Goal: Task Accomplishment & Management: Use online tool/utility

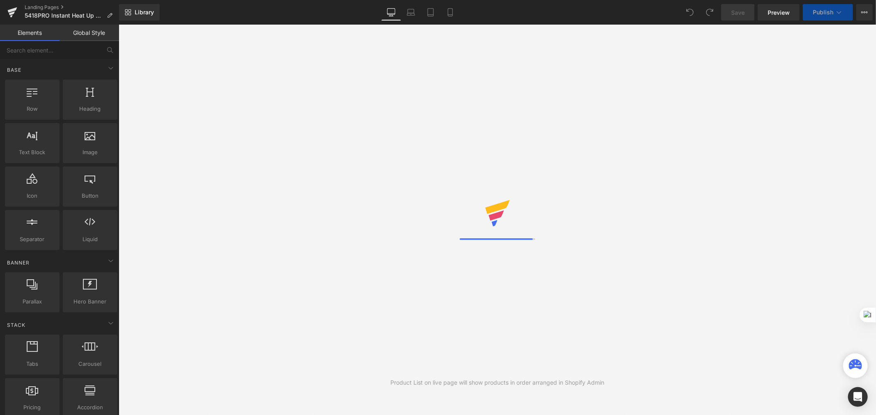
click at [838, 13] on icon at bounding box center [839, 12] width 5 height 2
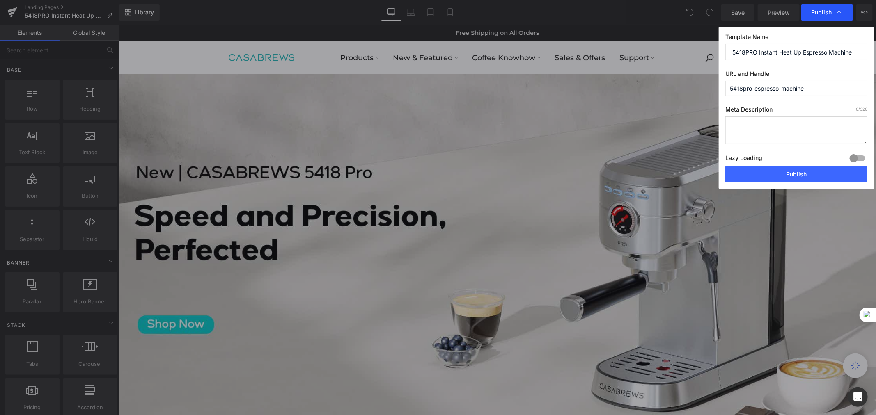
click at [836, 12] on icon at bounding box center [839, 12] width 8 height 8
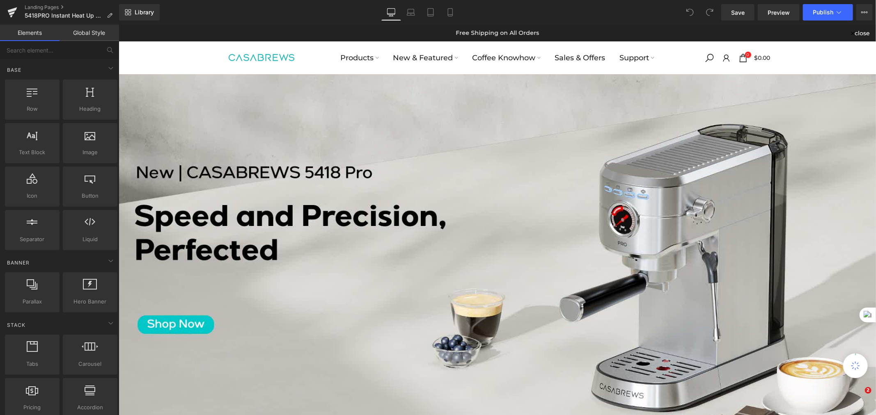
click at [836, 12] on icon at bounding box center [839, 12] width 8 height 8
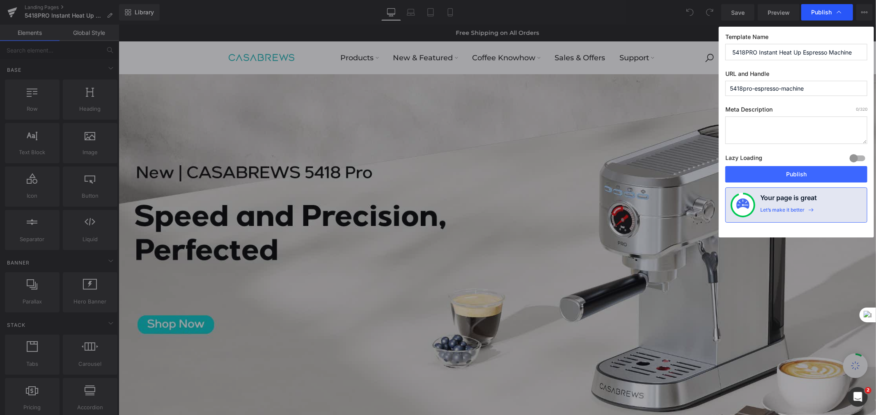
click at [836, 12] on icon at bounding box center [839, 12] width 8 height 8
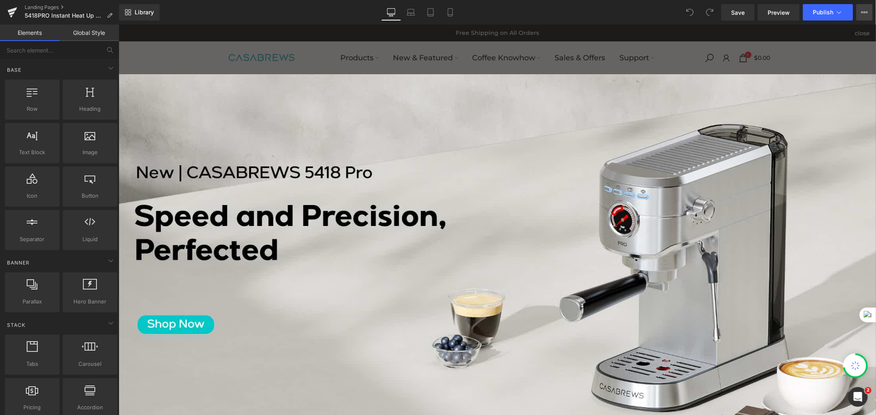
click at [861, 13] on icon at bounding box center [864, 12] width 7 height 7
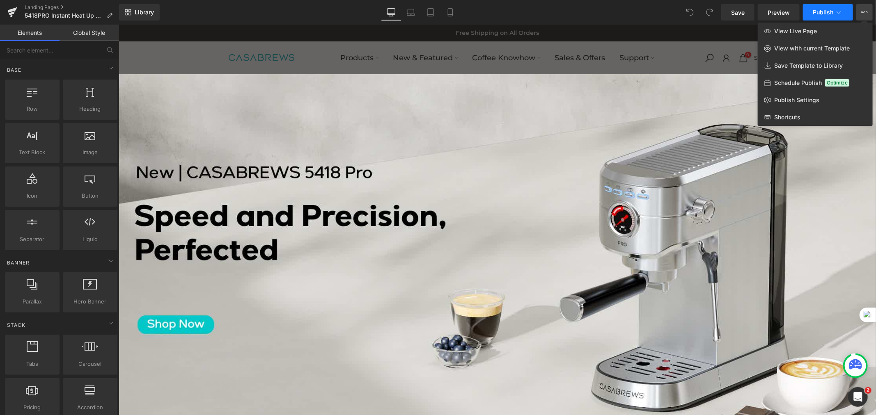
click at [839, 11] on icon at bounding box center [839, 12] width 8 height 8
click at [838, 13] on icon at bounding box center [839, 12] width 5 height 2
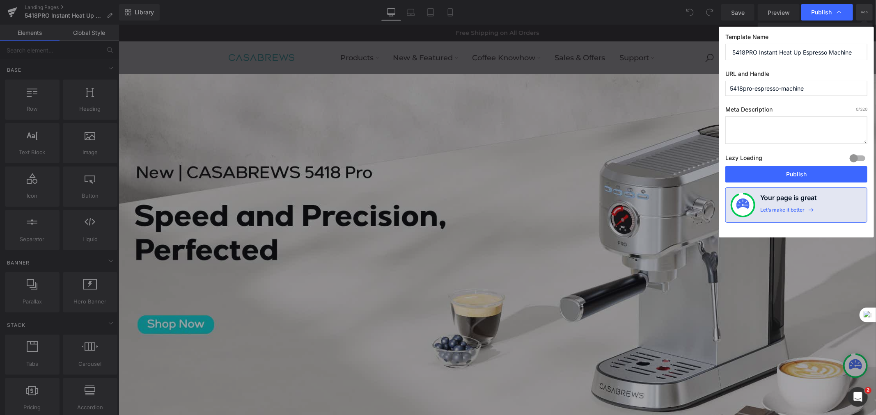
click at [838, 13] on icon at bounding box center [839, 12] width 8 height 8
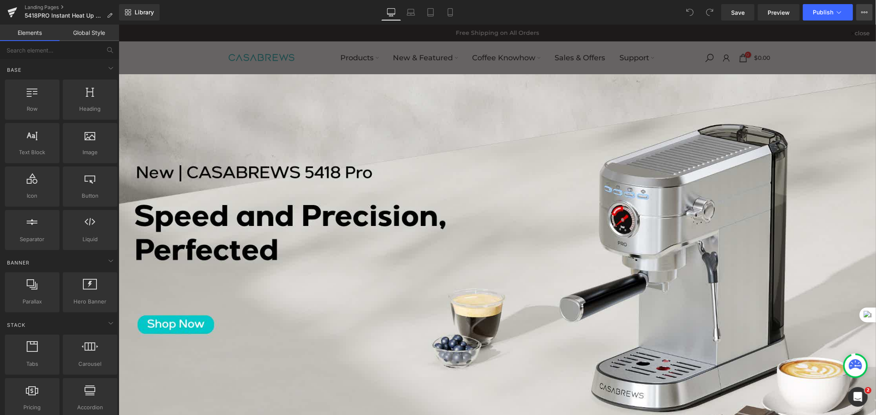
click at [862, 11] on icon at bounding box center [864, 12] width 7 height 7
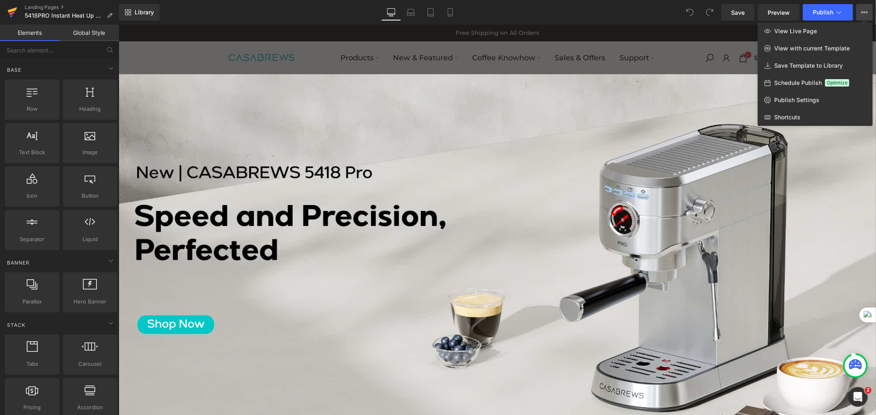
click at [19, 14] on link at bounding box center [12, 12] width 25 height 25
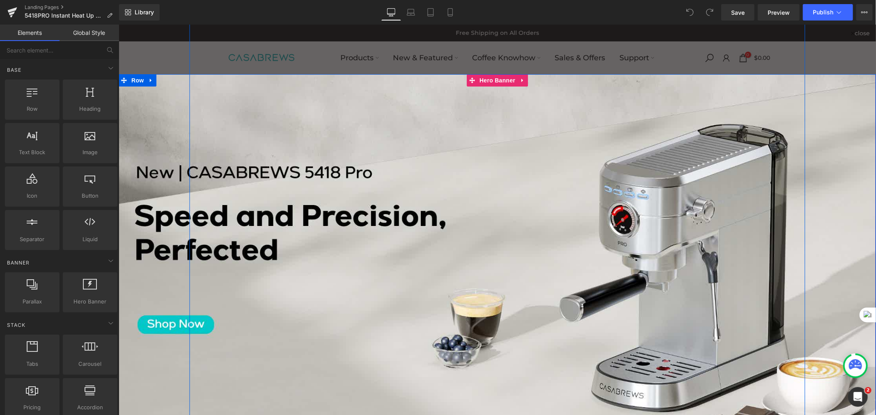
click at [782, 43] on div "Recommended by Barista Champions Heading Video Popup Mikael Jasin WBC 2024 Head…" at bounding box center [496, 288] width 615 height 731
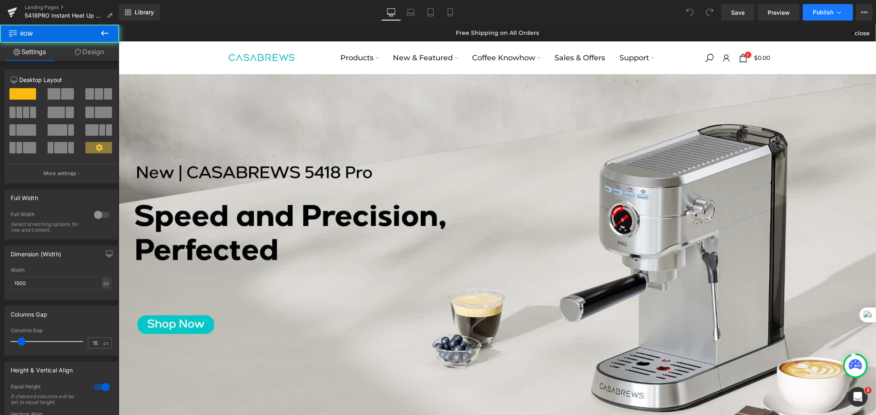
click at [842, 10] on icon at bounding box center [839, 12] width 8 height 8
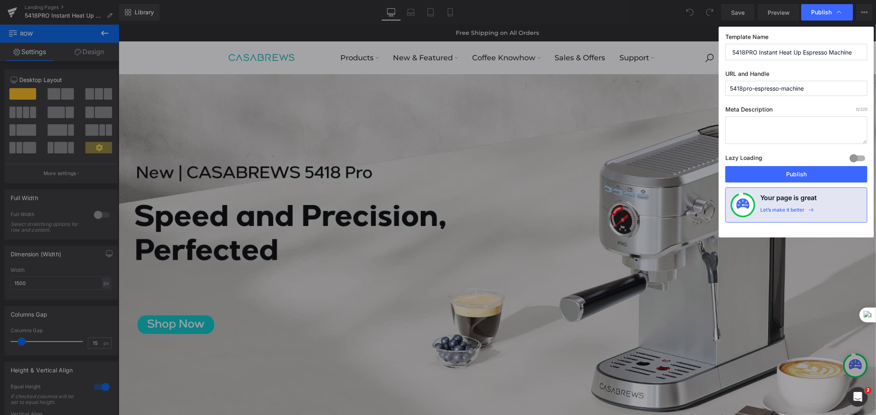
click at [805, 49] on input "5418PRO Instant Heat Up Espresso Machine" at bounding box center [796, 52] width 142 height 16
paste input "Espresso Machine – 5-Second Instant Heat, Café-Style at Hom"
drag, startPoint x: 741, startPoint y: 51, endPoint x: 807, endPoint y: 50, distance: 66.5
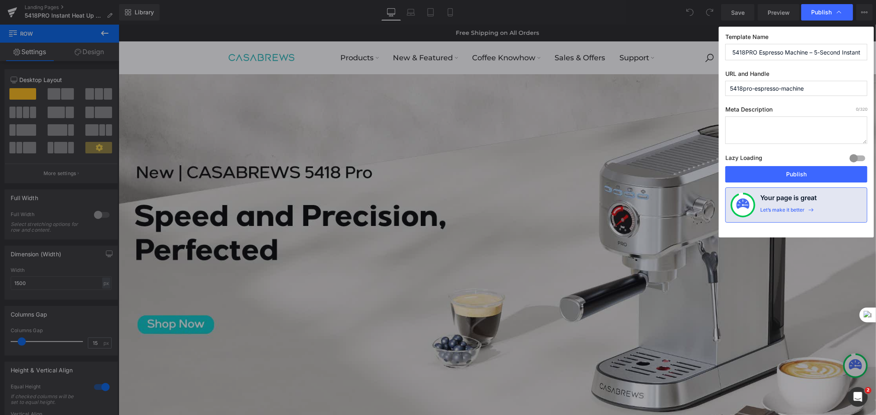
click at [807, 50] on input "5418PRO Espresso Machine – 5-Second Instant Heat, Café-Style at Home" at bounding box center [796, 52] width 142 height 16
click at [807, 50] on input "5418PRO Espresso Machine| 5-Second Instant Heat, Café-Style at Home" at bounding box center [796, 52] width 142 height 16
click at [813, 50] on input "5418PRO Espresso Machine | 5-Second Instant Heat, Café-Style at Home" at bounding box center [796, 52] width 142 height 16
drag, startPoint x: 751, startPoint y: 54, endPoint x: 693, endPoint y: 52, distance: 58.7
click at [693, 52] on div "Publish Template Name 5418PRO Espresso Machine | 5-Second Instant Heat, Café-St…" at bounding box center [438, 207] width 876 height 415
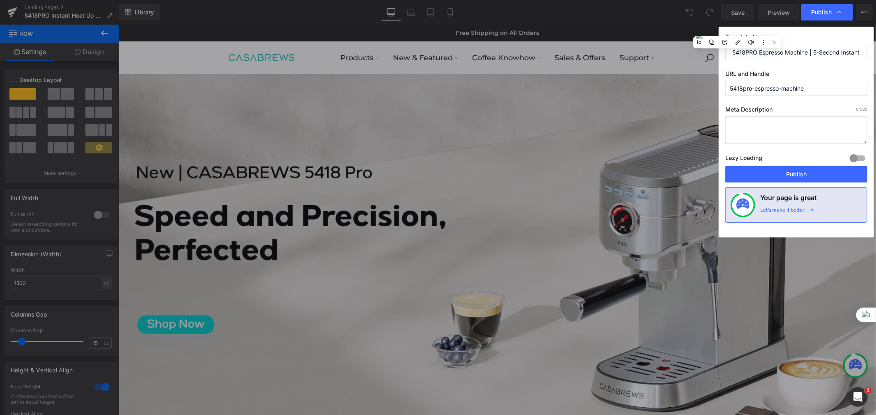
click at [779, 50] on input "5418PRO Espresso Machine | 5-Second Instant Heat, Café-Style at Home" at bounding box center [796, 52] width 142 height 16
click at [803, 55] on input "5418PRO Espresso Machine | 5-Second Instant Heat, Café-Style at Home" at bounding box center [796, 52] width 142 height 16
type input "5418PRO Espresso Machine | 5-Second Instant Heat, Café-Style at Home"
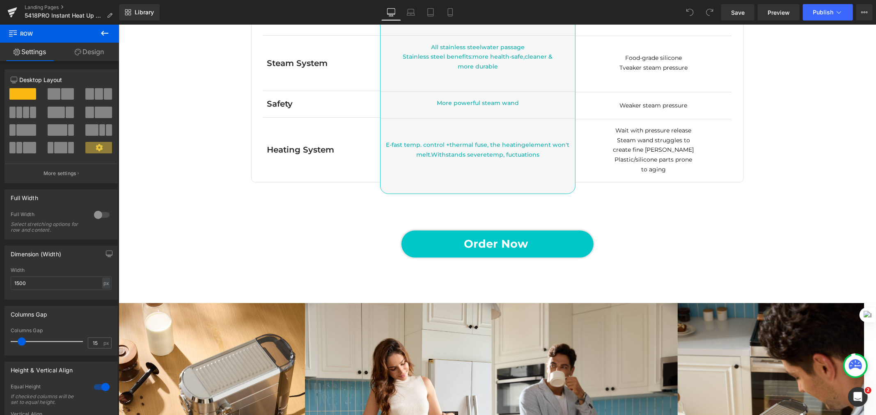
scroll to position [1921, 0]
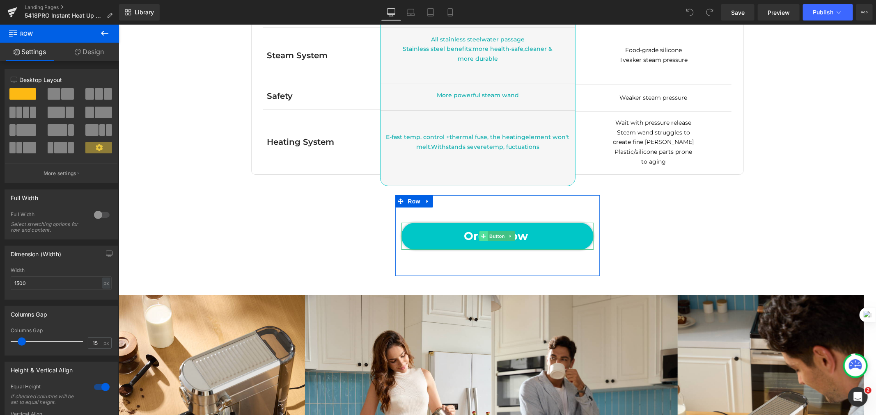
click at [479, 231] on span at bounding box center [483, 236] width 9 height 10
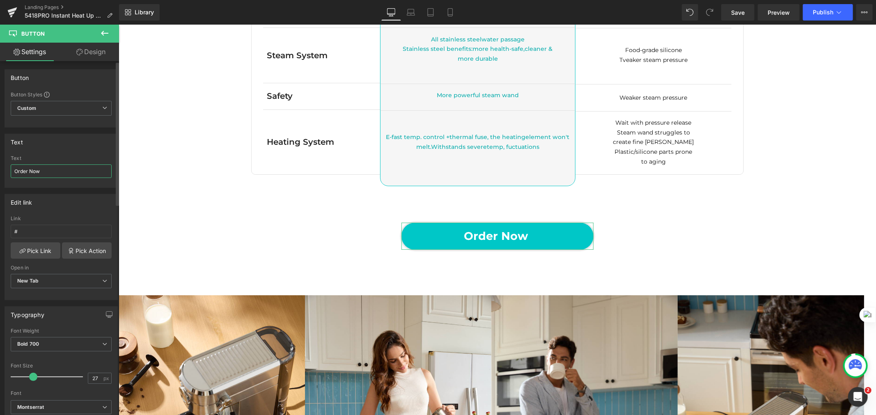
drag, startPoint x: 50, startPoint y: 173, endPoint x: 0, endPoint y: 160, distance: 51.1
click at [0, 160] on div "Text Order Now Text Order Now" at bounding box center [61, 158] width 123 height 60
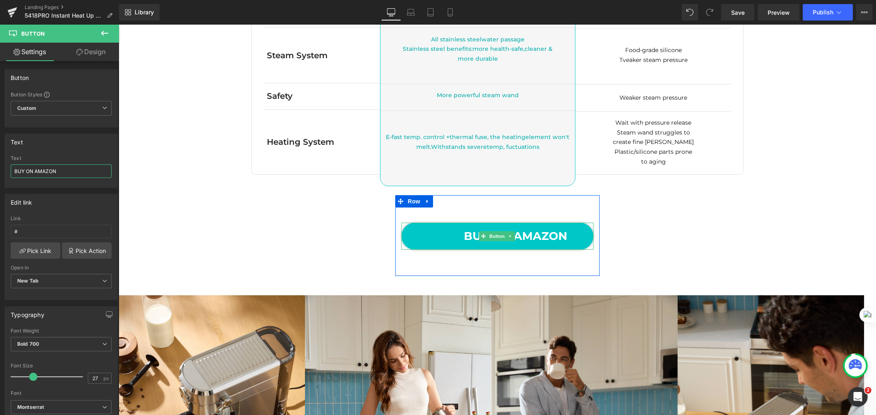
type input "BUY ON AMAZON"
click at [421, 232] on link "BUY ON AMAZON" at bounding box center [497, 235] width 192 height 27
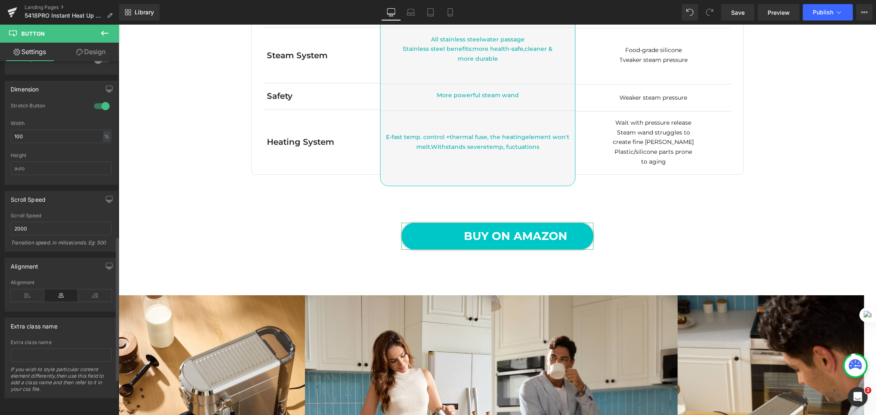
scroll to position [510, 0]
click at [57, 290] on icon at bounding box center [61, 296] width 34 height 12
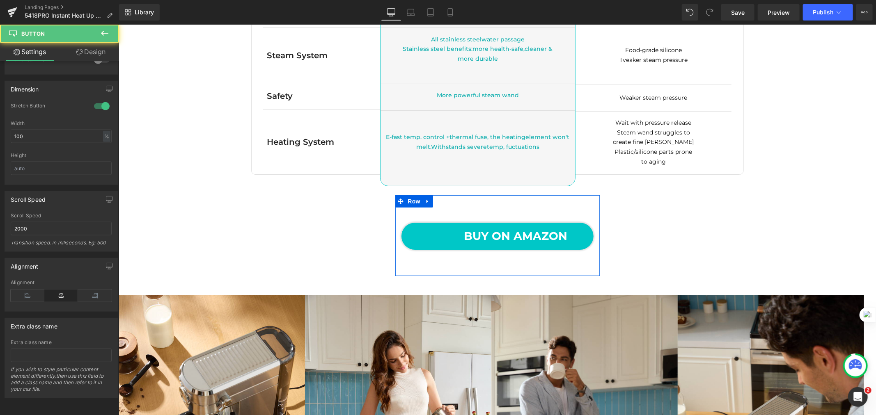
click at [515, 237] on span "BUY ON AMAZON" at bounding box center [515, 235] width 103 height 19
click at [470, 241] on span "BUY ON AMAZON" at bounding box center [515, 235] width 103 height 19
click at [97, 45] on link "Design" at bounding box center [90, 52] width 59 height 18
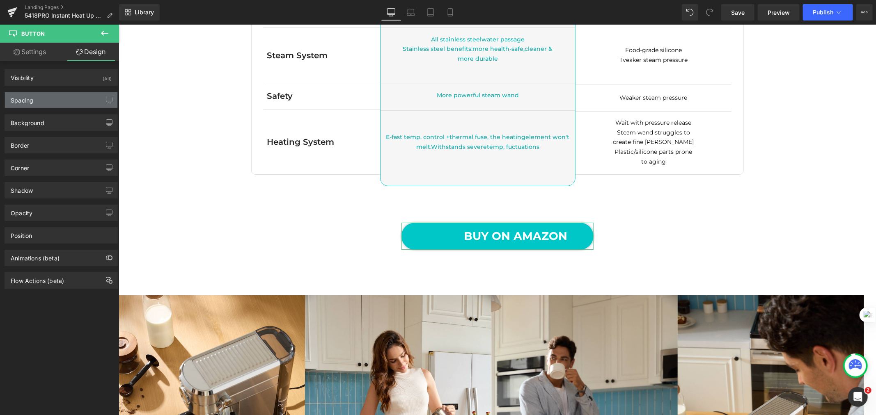
click at [58, 103] on div "Spacing" at bounding box center [61, 100] width 112 height 16
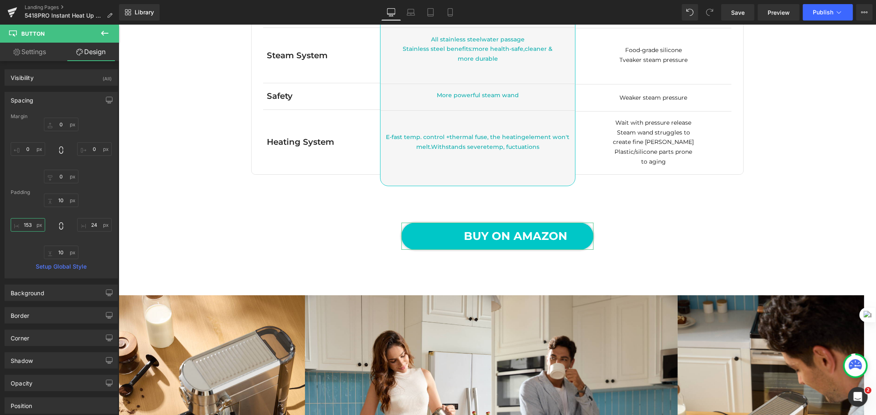
click at [30, 228] on input "153" at bounding box center [28, 225] width 34 height 14
type input "20"
click at [96, 226] on input "24" at bounding box center [94, 225] width 34 height 14
type input "20"
click at [23, 227] on input "20" at bounding box center [28, 225] width 34 height 14
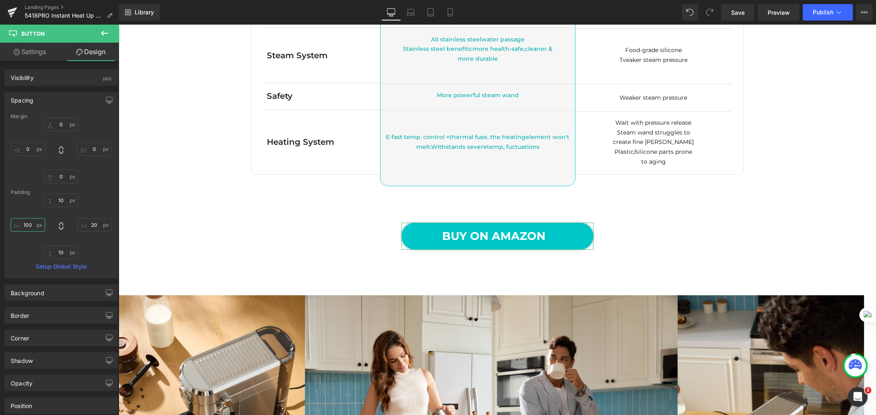
type input "100"
click at [97, 204] on div "10 20 10 100" at bounding box center [61, 227] width 101 height 66
click at [94, 221] on html "Button You are previewing how the will restyle your page. You can not edit Elem…" at bounding box center [438, 207] width 876 height 415
type input "1"
type input "100"
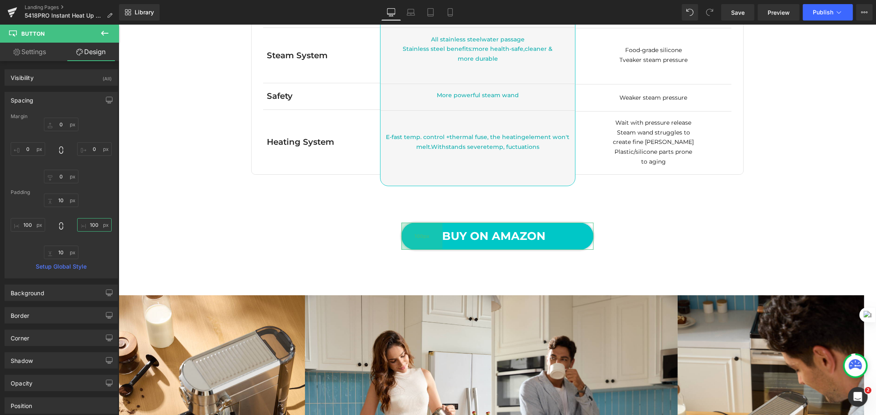
click at [417, 235] on span "100px" at bounding box center [421, 236] width 15 height 8
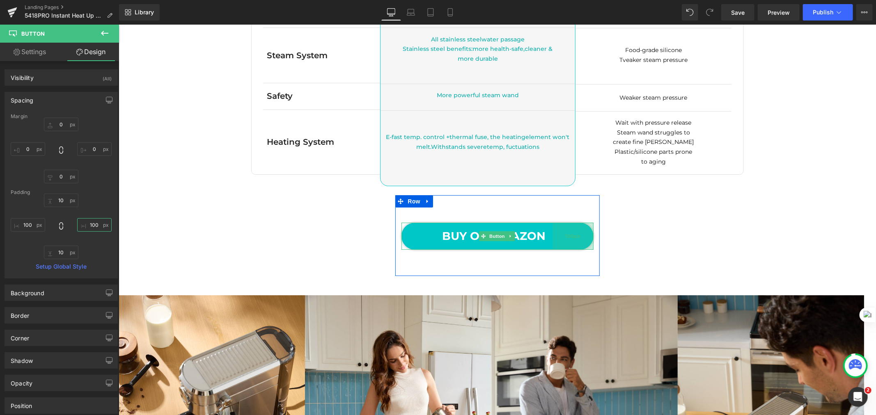
click at [565, 240] on div "100px" at bounding box center [572, 235] width 41 height 27
click at [541, 241] on link "BUY ON AMAZON" at bounding box center [497, 235] width 192 height 27
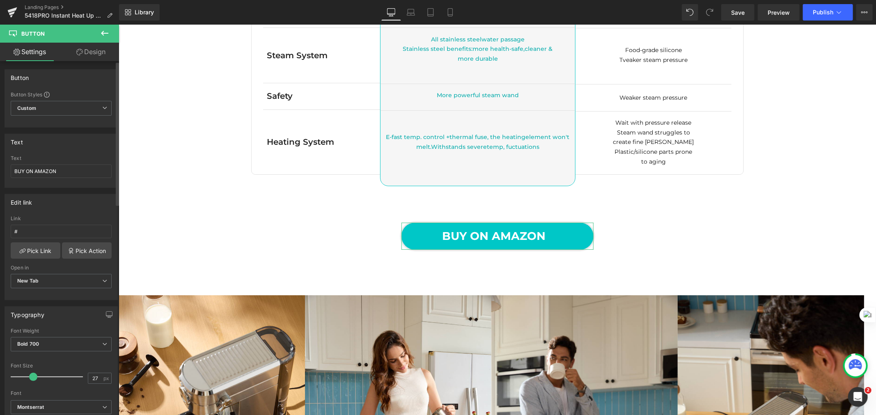
click at [79, 183] on div at bounding box center [61, 184] width 101 height 5
click at [79, 168] on input "BUY ON AMAZON" at bounding box center [61, 172] width 101 height 14
click at [97, 56] on link "Design" at bounding box center [90, 52] width 59 height 18
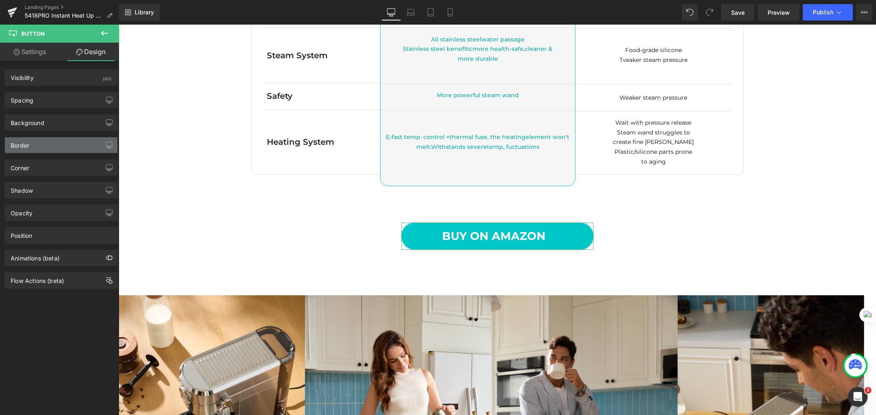
click at [38, 148] on div "Border" at bounding box center [61, 145] width 112 height 16
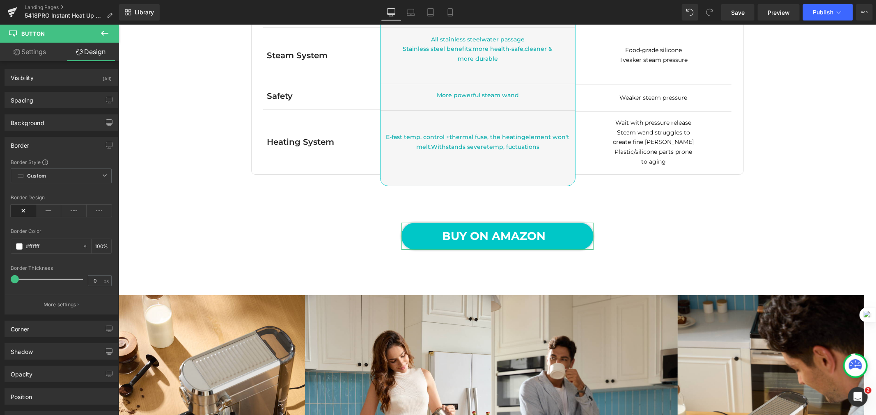
click at [38, 148] on div "Border" at bounding box center [61, 145] width 112 height 16
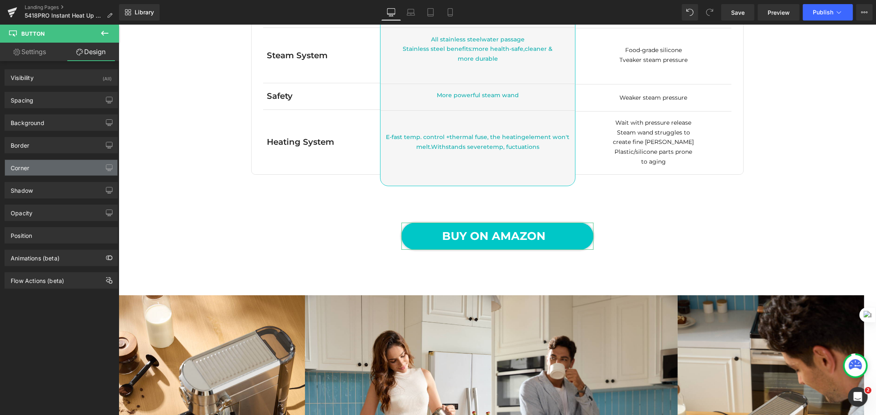
click at [37, 169] on div "Corner" at bounding box center [61, 168] width 112 height 16
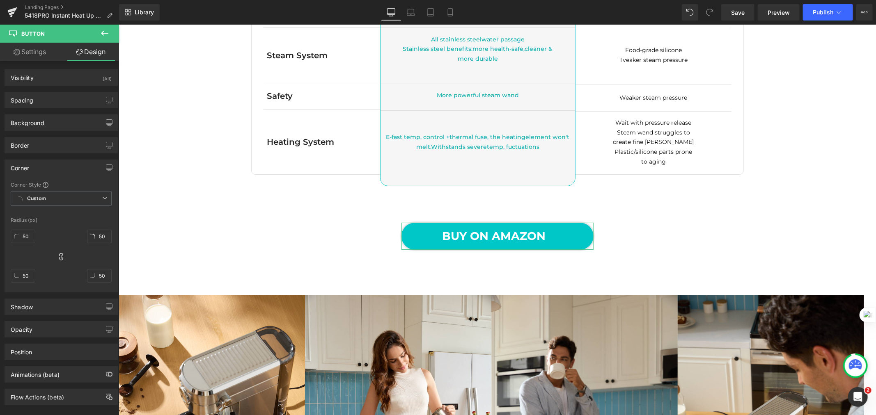
click at [37, 169] on div "Corner" at bounding box center [61, 168] width 112 height 16
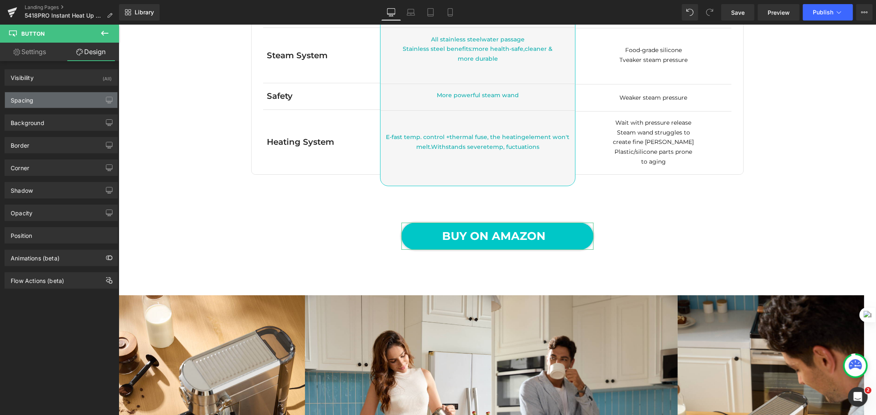
click at [45, 98] on div "Spacing" at bounding box center [61, 100] width 112 height 16
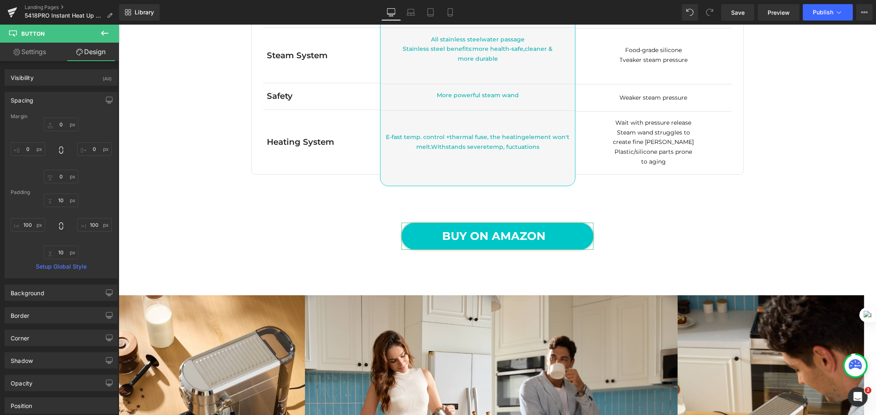
click at [32, 217] on div "10 100 10 100" at bounding box center [61, 227] width 101 height 66
click at [31, 224] on input "100" at bounding box center [28, 225] width 34 height 14
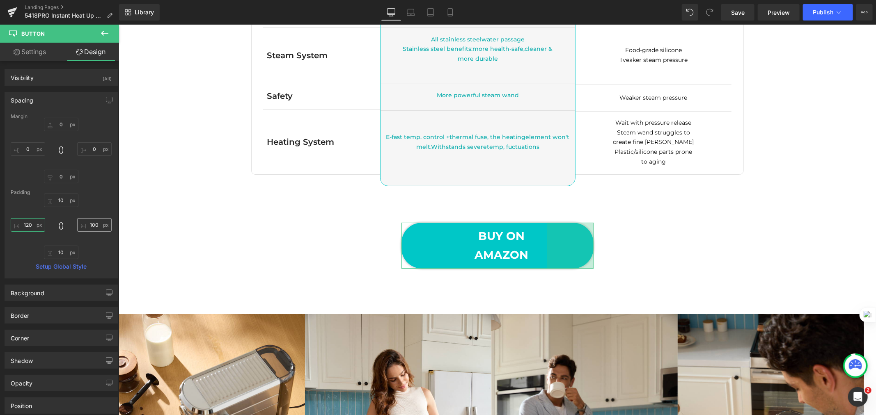
type input "120"
click at [85, 225] on input "100" at bounding box center [94, 225] width 34 height 14
type input "120"
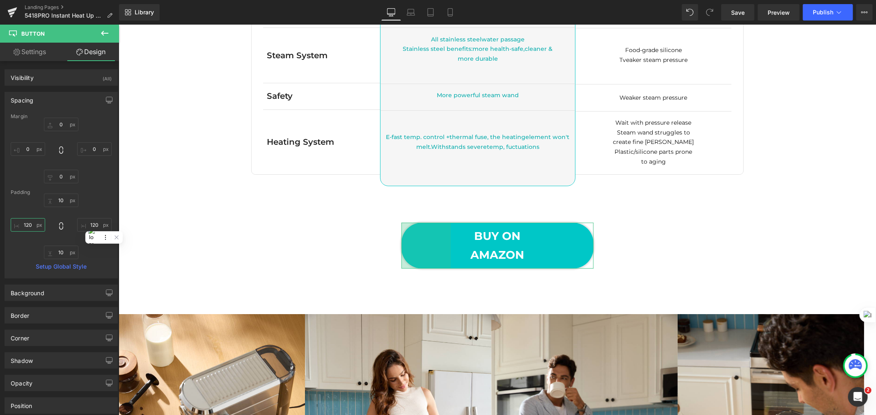
click at [26, 222] on input "120" at bounding box center [28, 225] width 34 height 14
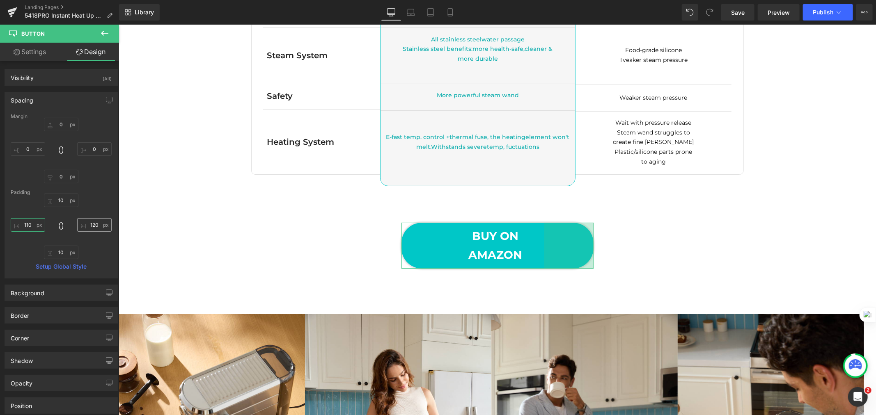
type input "110"
click at [94, 223] on input "120" at bounding box center [94, 225] width 34 height 14
type input "110"
click at [16, 222] on input "110" at bounding box center [28, 225] width 34 height 14
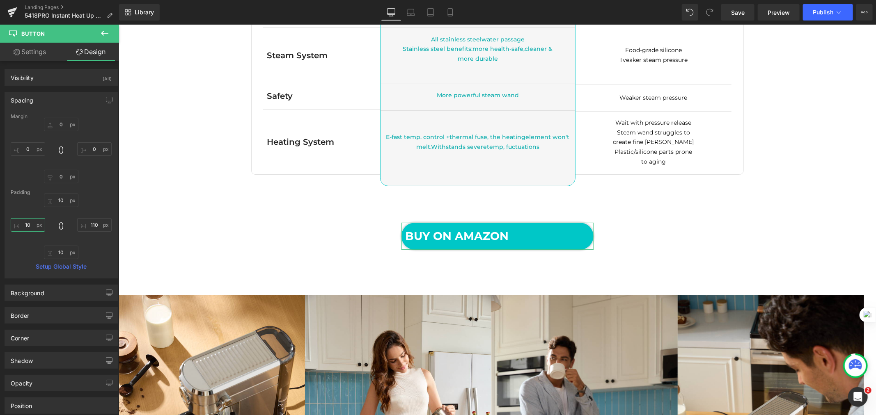
type input "105"
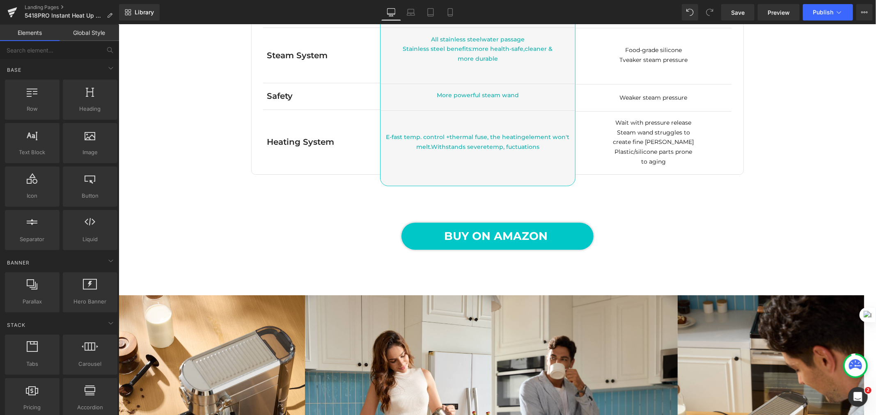
click at [90, 29] on link "Global Style" at bounding box center [88, 33] width 59 height 16
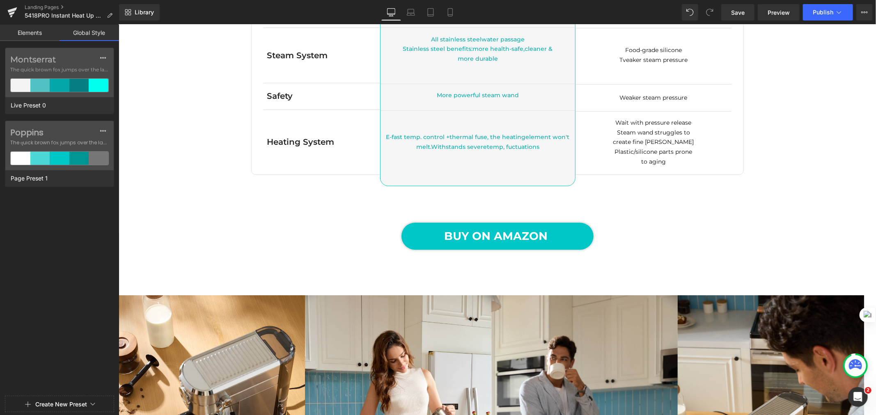
click at [30, 33] on link "Elements" at bounding box center [29, 33] width 59 height 16
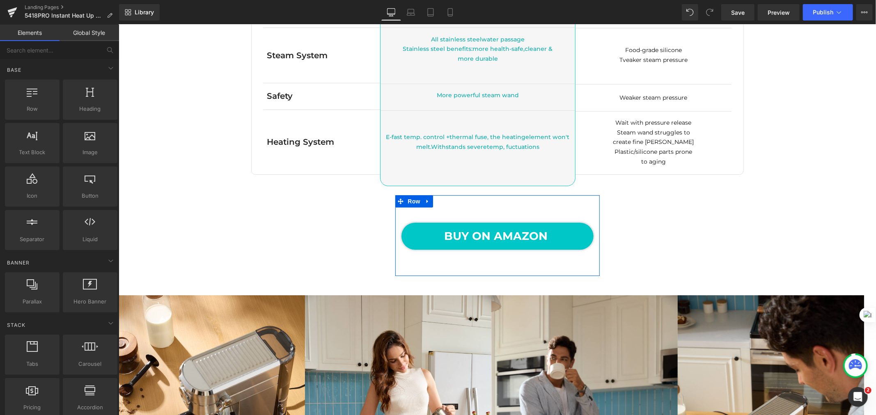
click at [507, 242] on span "BUY ON AMAZON" at bounding box center [495, 235] width 103 height 19
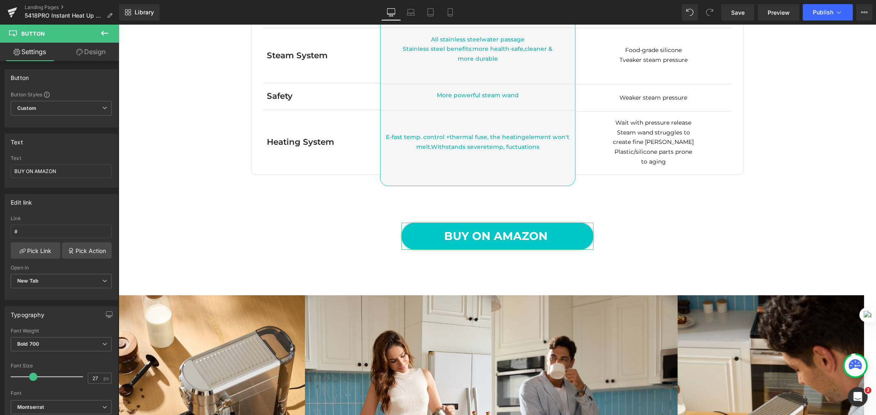
click at [91, 52] on link "Design" at bounding box center [90, 52] width 59 height 18
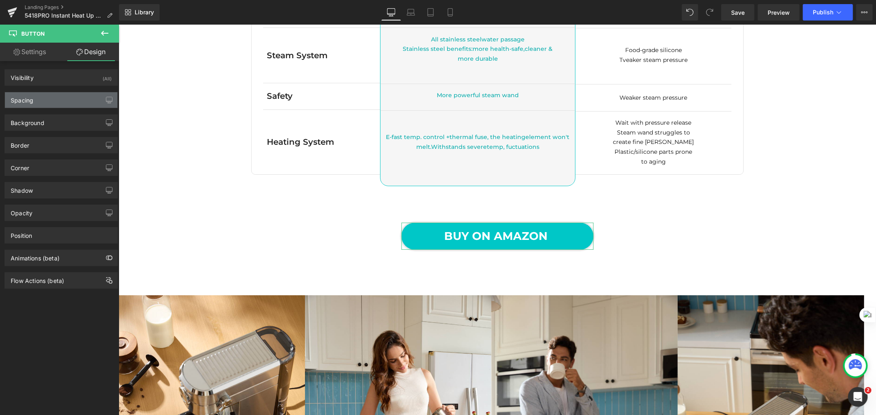
click at [55, 103] on div "Spacing" at bounding box center [61, 100] width 112 height 16
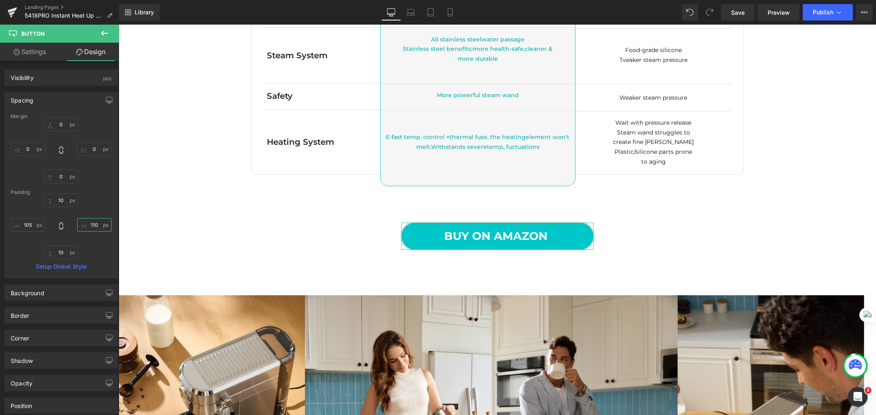
drag, startPoint x: 88, startPoint y: 222, endPoint x: 94, endPoint y: 226, distance: 6.8
click at [89, 222] on input "110" at bounding box center [94, 225] width 34 height 14
type input "105"
click at [101, 211] on div "10 105 10 105" at bounding box center [61, 227] width 101 height 66
click at [731, 11] on link "Save" at bounding box center [737, 12] width 33 height 16
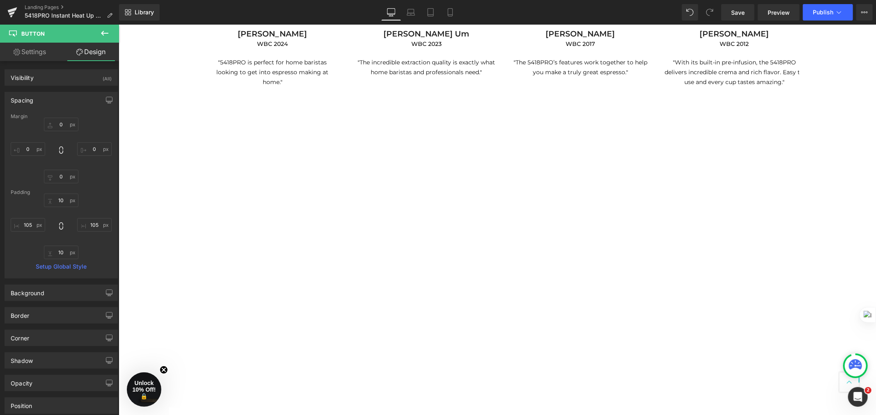
scroll to position [490, 0]
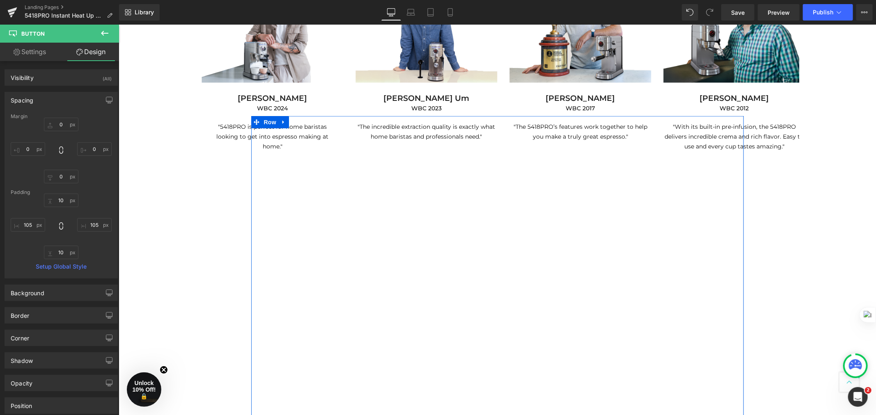
click at [731, 190] on div "Youtube Row" at bounding box center [497, 294] width 492 height 356
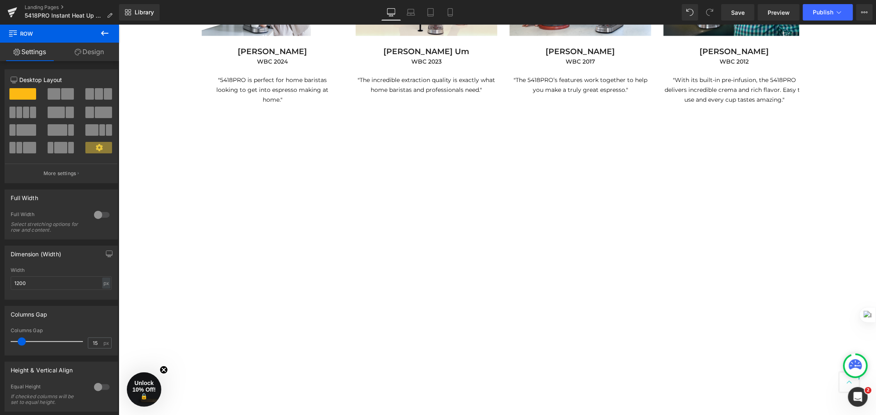
scroll to position [529, 0]
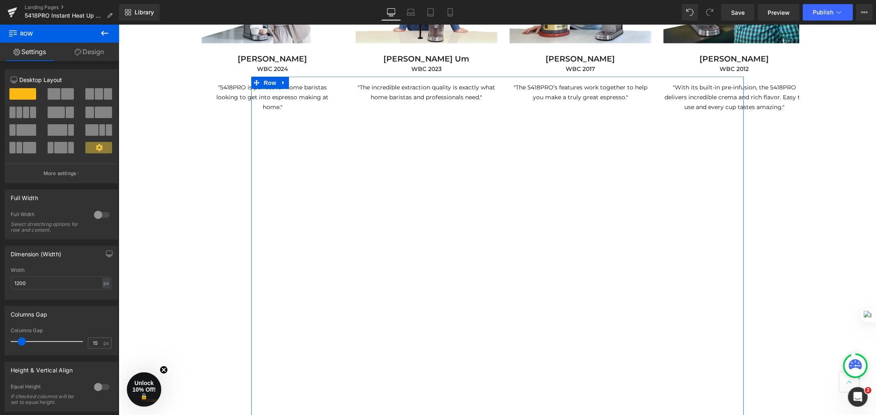
click at [655, 124] on div "Youtube Row" at bounding box center [497, 254] width 492 height 356
click at [280, 80] on link at bounding box center [283, 82] width 11 height 12
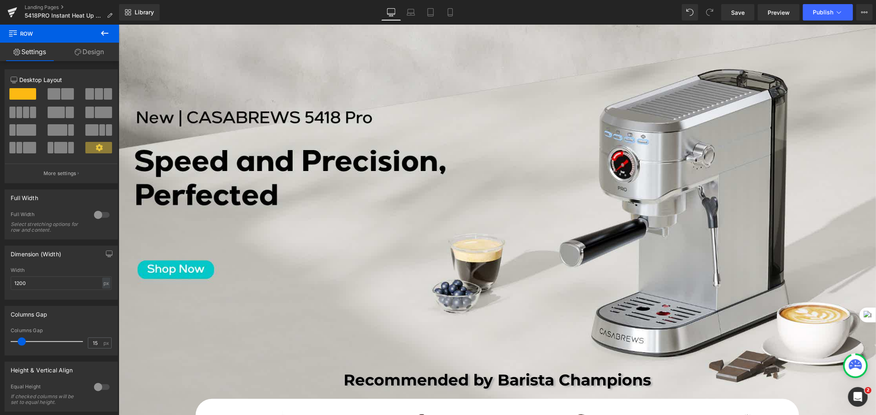
scroll to position [0, 0]
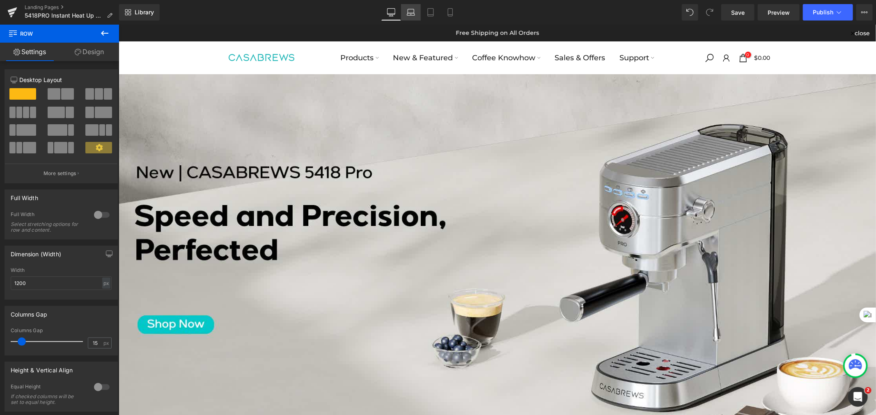
click at [418, 16] on link "Laptop" at bounding box center [411, 12] width 20 height 16
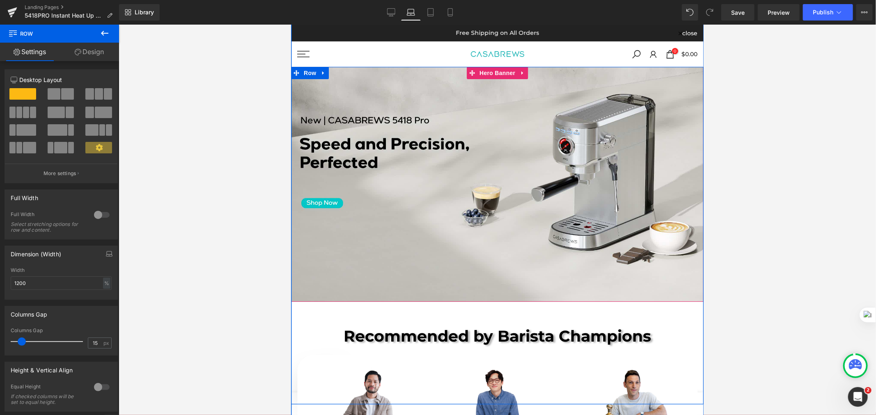
click at [602, 118] on div "Recommended by Barista Champions Heading Video Popup Mikael Jasin WBC 2024 Head…" at bounding box center [496, 184] width 412 height 720
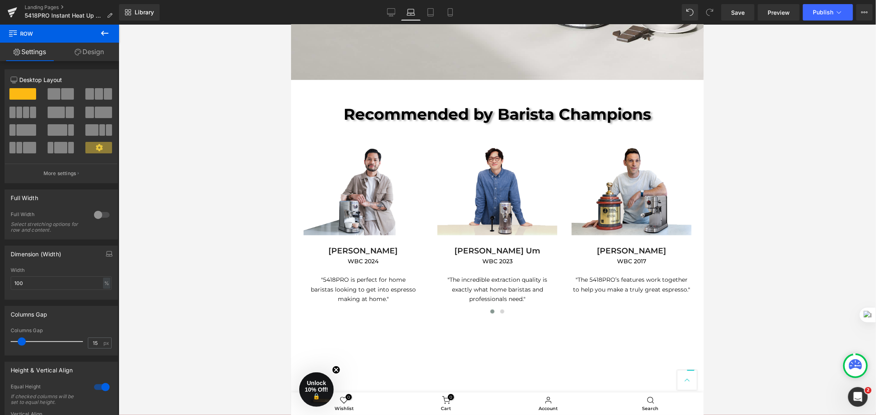
scroll to position [232, 0]
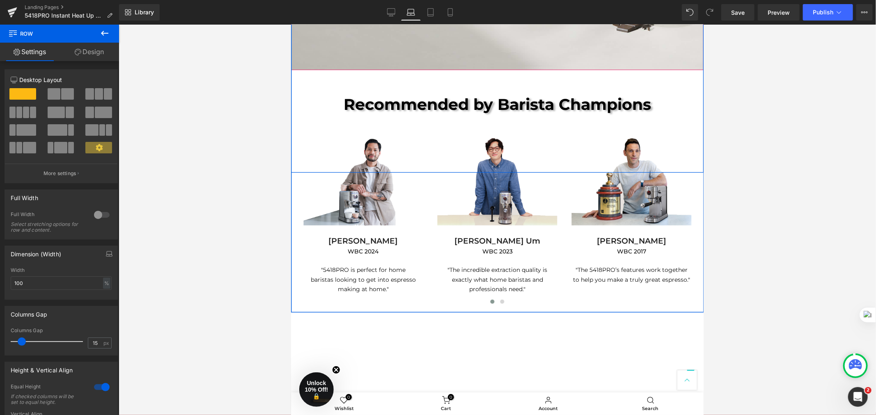
click at [665, 87] on div "Recommended by Barista Champions Heading Video Popup Mikael Jasin WBC 2024 Head…" at bounding box center [496, 196] width 412 height 223
click at [488, 126] on span "Carousel" at bounding box center [497, 129] width 30 height 12
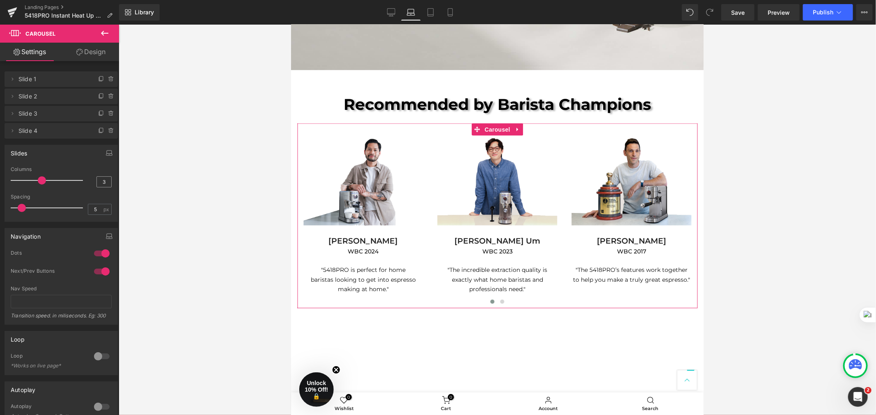
click at [100, 178] on input "3" at bounding box center [104, 182] width 14 height 10
click at [104, 178] on input "3" at bounding box center [104, 182] width 14 height 10
type input "4"
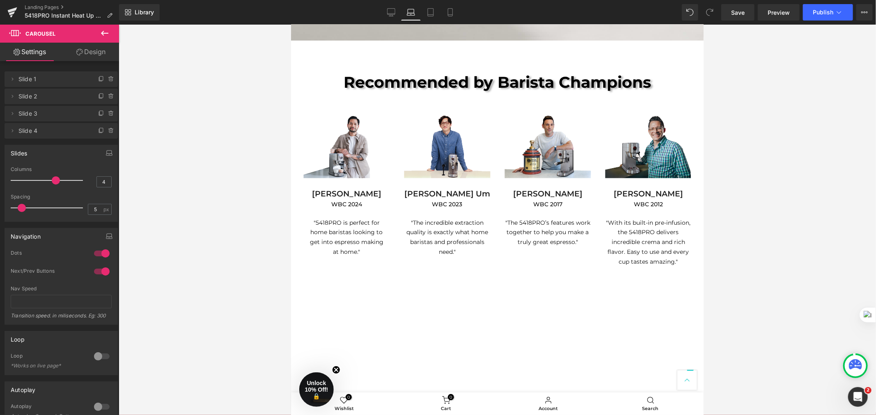
scroll to position [278, 0]
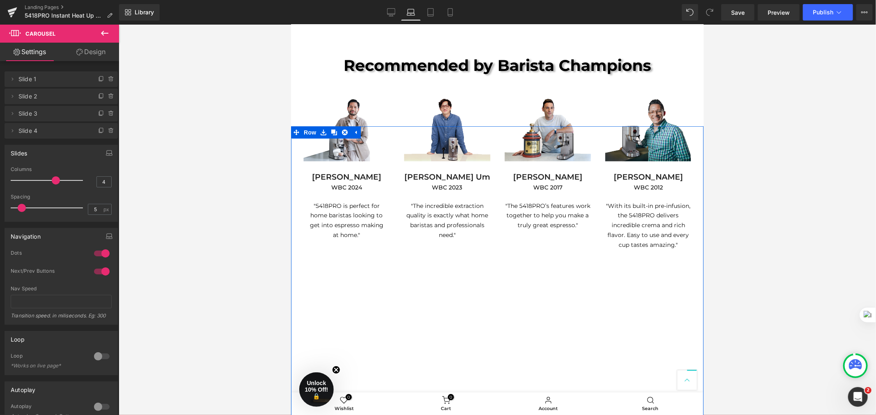
click at [480, 142] on div "Youtube Row" at bounding box center [496, 281] width 412 height 311
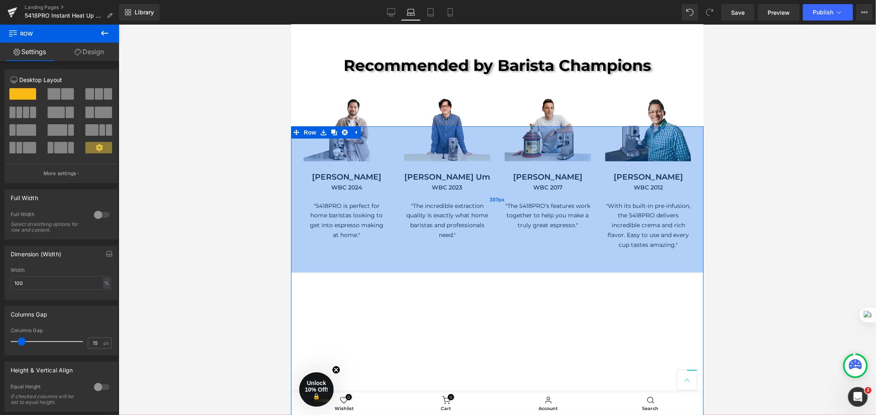
drag, startPoint x: 487, startPoint y: 125, endPoint x: 483, endPoint y: 189, distance: 64.5
click at [483, 189] on div "357px" at bounding box center [496, 199] width 412 height 146
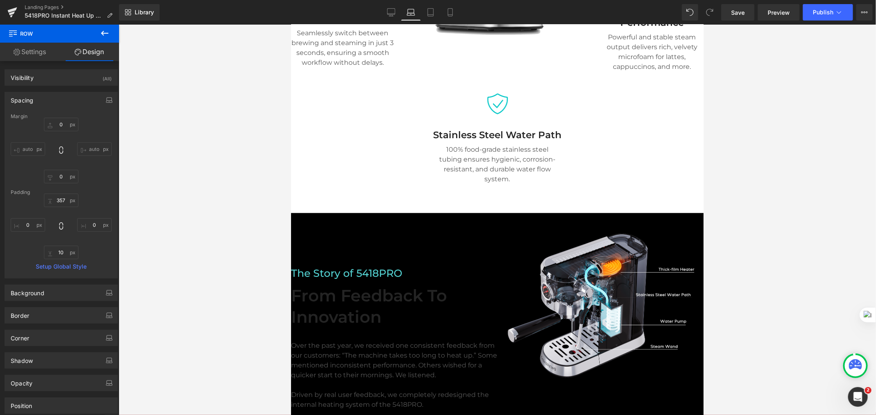
scroll to position [1140, 0]
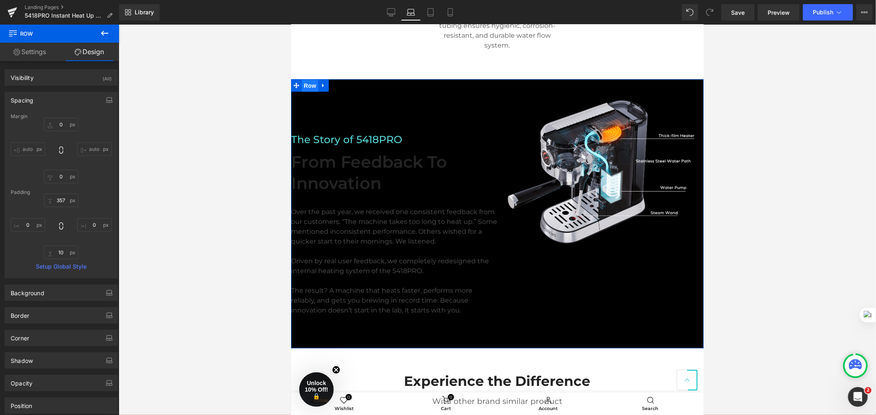
click at [301, 79] on span "Row" at bounding box center [309, 85] width 16 height 12
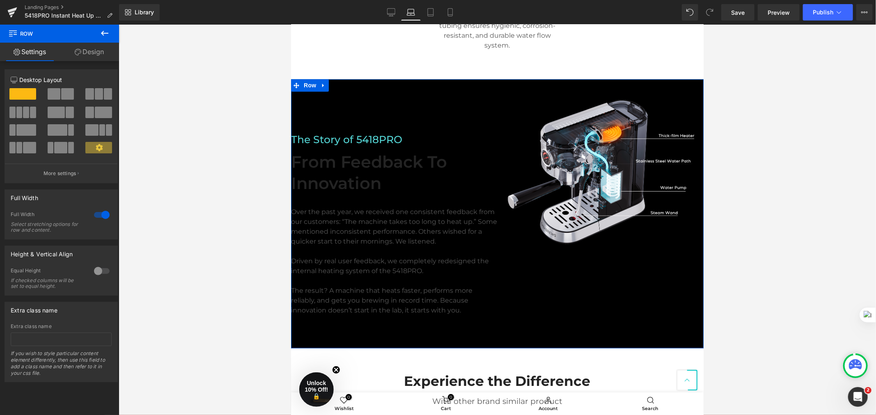
click at [102, 217] on div at bounding box center [102, 214] width 20 height 13
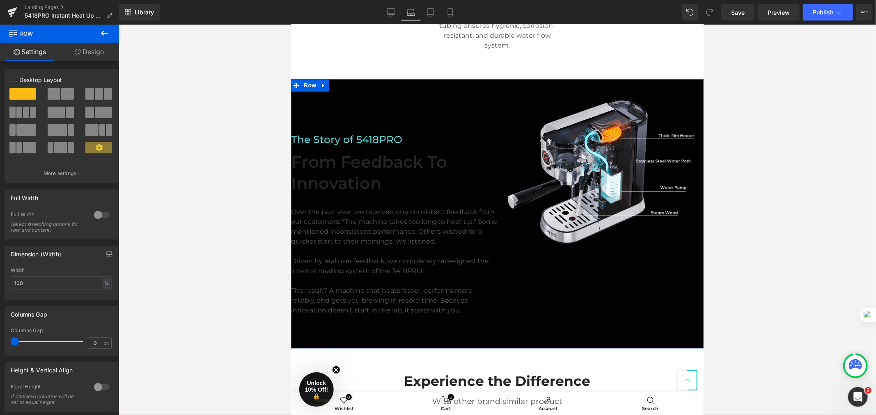
click at [102, 218] on div at bounding box center [102, 214] width 20 height 13
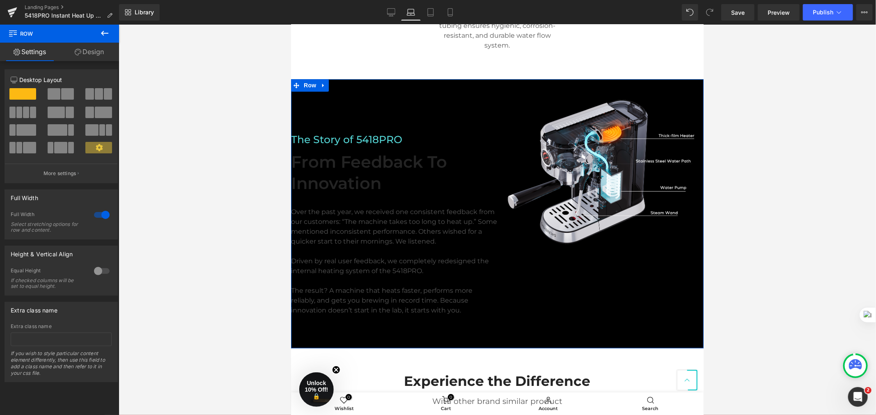
click at [61, 94] on span at bounding box center [67, 93] width 13 height 11
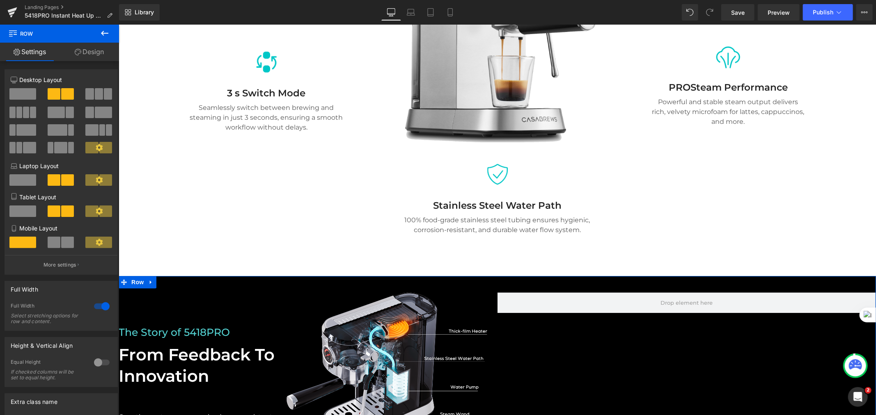
scroll to position [1344, 0]
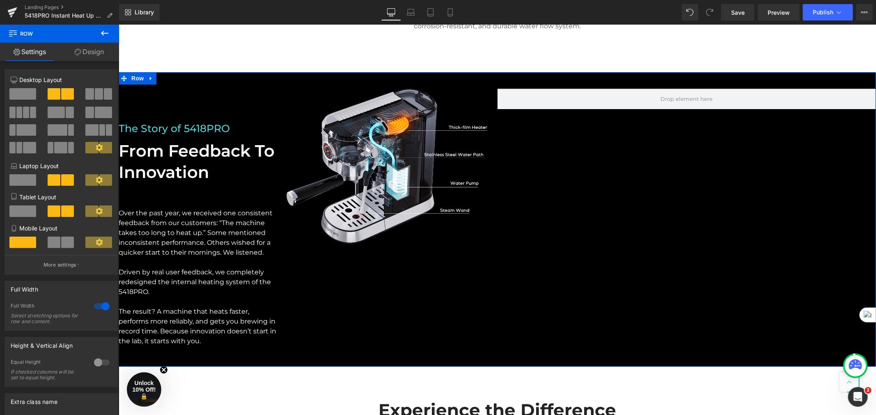
click at [28, 91] on span at bounding box center [22, 93] width 27 height 11
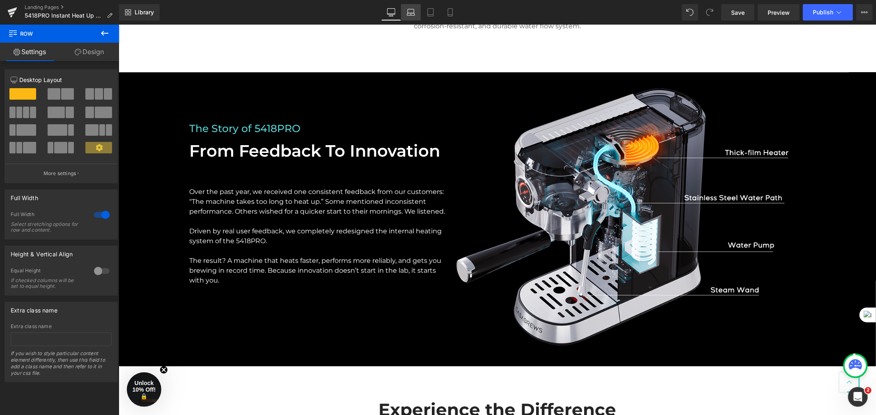
click at [414, 18] on link "Laptop" at bounding box center [411, 12] width 20 height 16
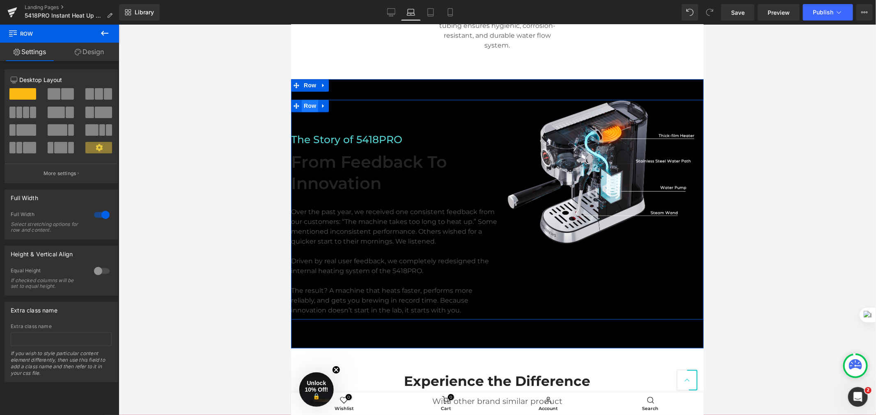
click at [304, 99] on span "Row" at bounding box center [309, 105] width 16 height 12
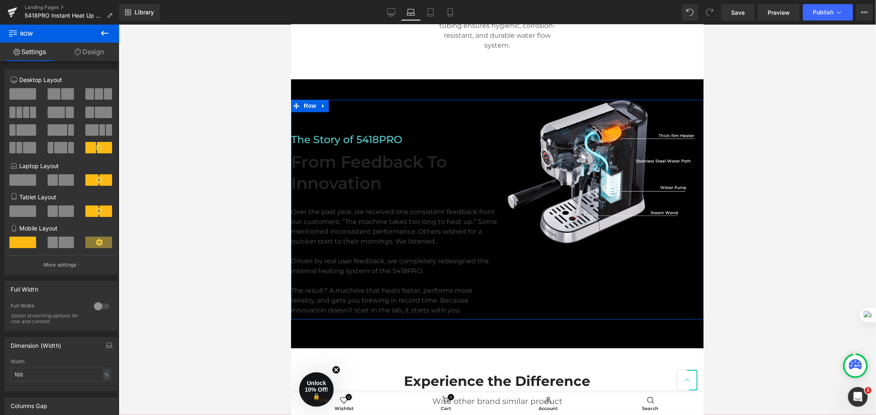
click at [91, 181] on span at bounding box center [91, 179] width 13 height 11
click at [96, 180] on icon at bounding box center [99, 179] width 7 height 7
click at [75, 274] on button "More settings" at bounding box center [61, 264] width 112 height 19
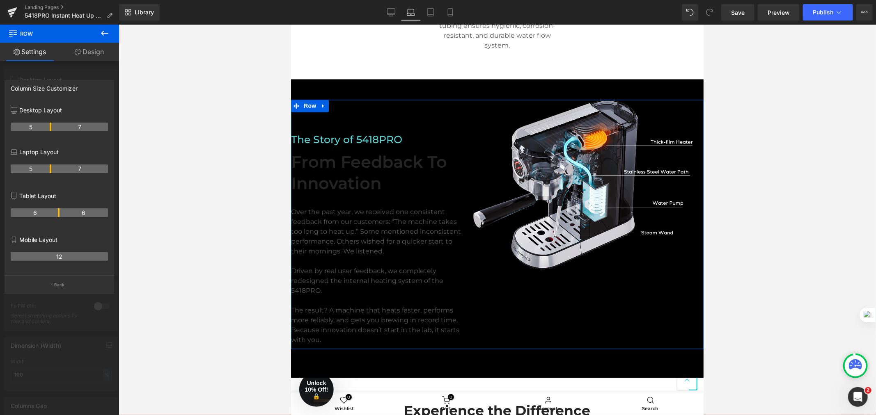
drag, startPoint x: 58, startPoint y: 169, endPoint x: 51, endPoint y: 169, distance: 7.0
click at [51, 169] on tr "5 7" at bounding box center [59, 169] width 97 height 9
click at [104, 38] on button at bounding box center [104, 34] width 29 height 18
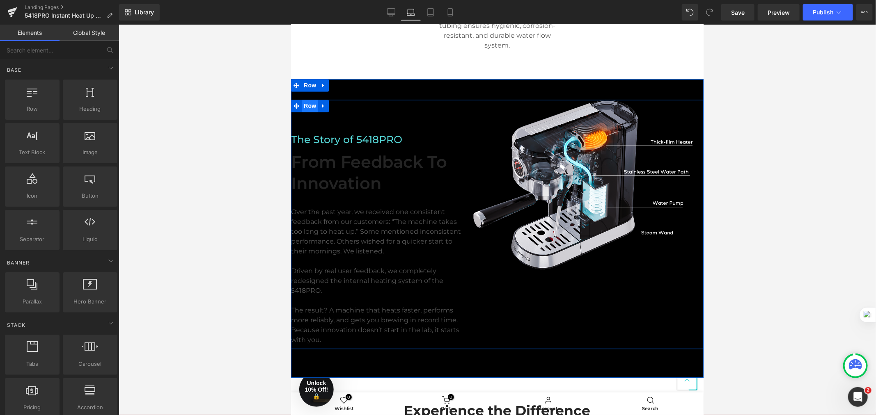
click at [301, 103] on span "Row" at bounding box center [309, 105] width 16 height 12
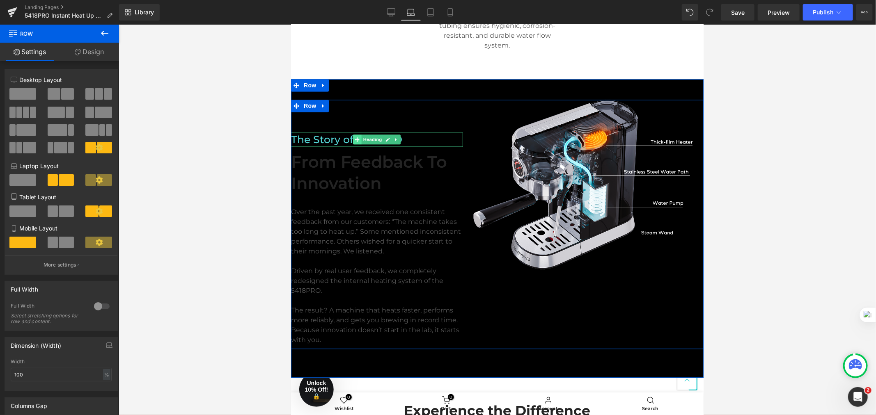
click at [352, 135] on span at bounding box center [356, 139] width 9 height 10
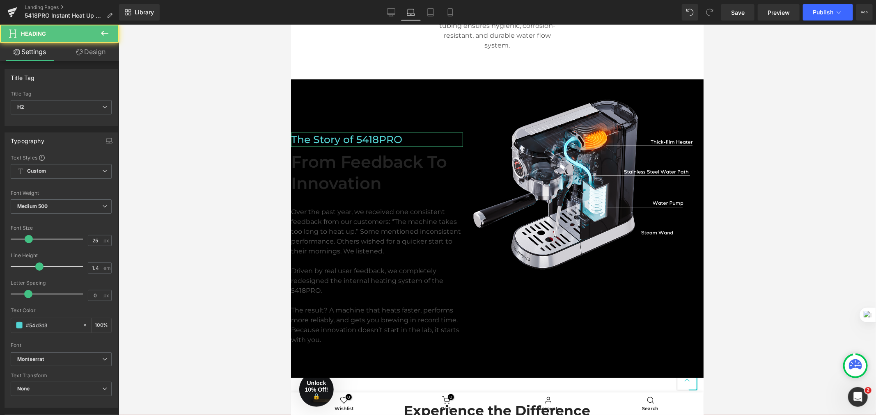
click at [80, 43] on link "Design" at bounding box center [90, 52] width 59 height 18
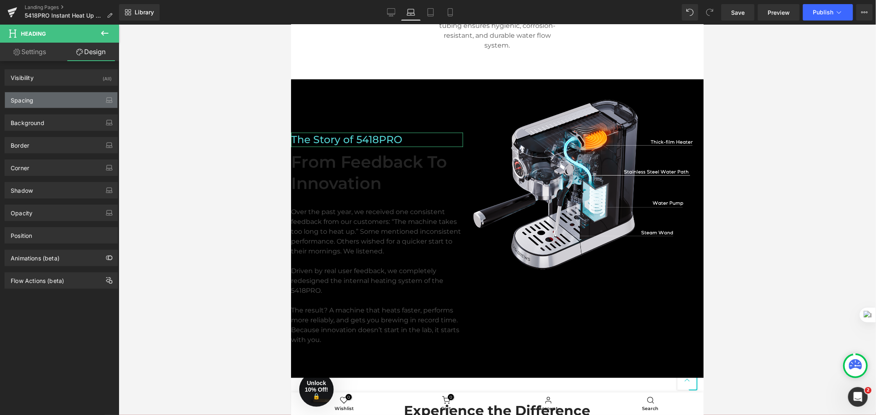
click at [71, 95] on div "Spacing" at bounding box center [61, 100] width 112 height 16
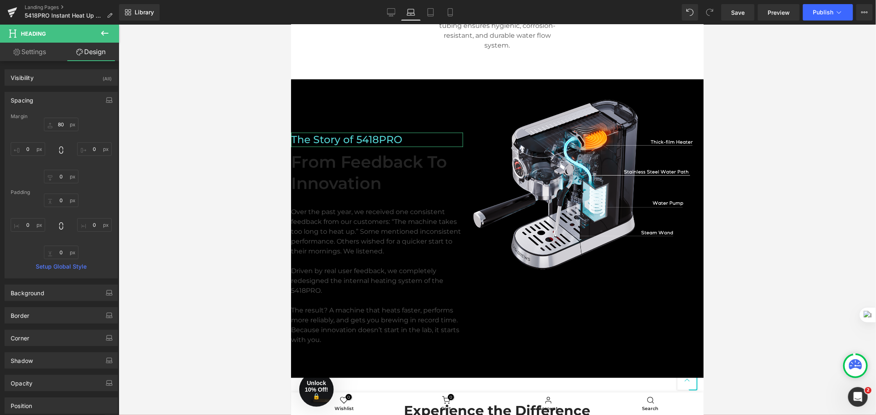
click at [71, 96] on div "Spacing" at bounding box center [61, 100] width 112 height 16
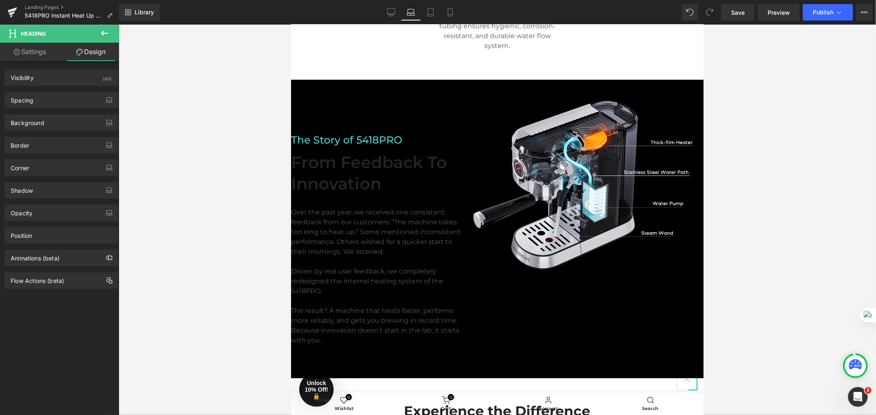
scroll to position [1136, 0]
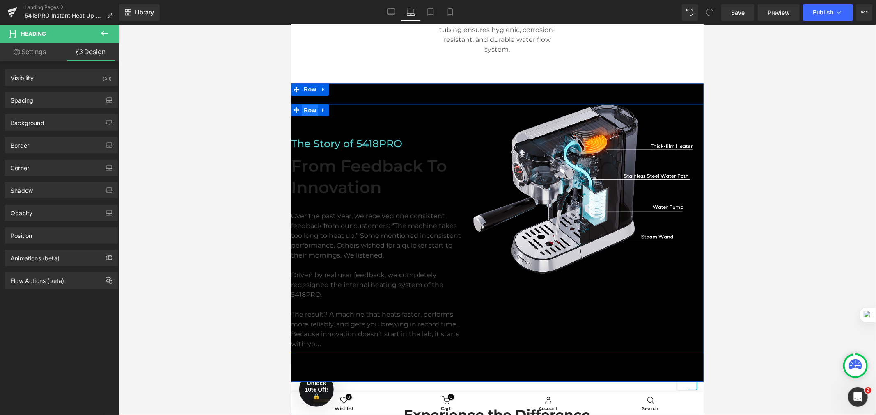
click at [301, 104] on span "Row" at bounding box center [309, 110] width 16 height 12
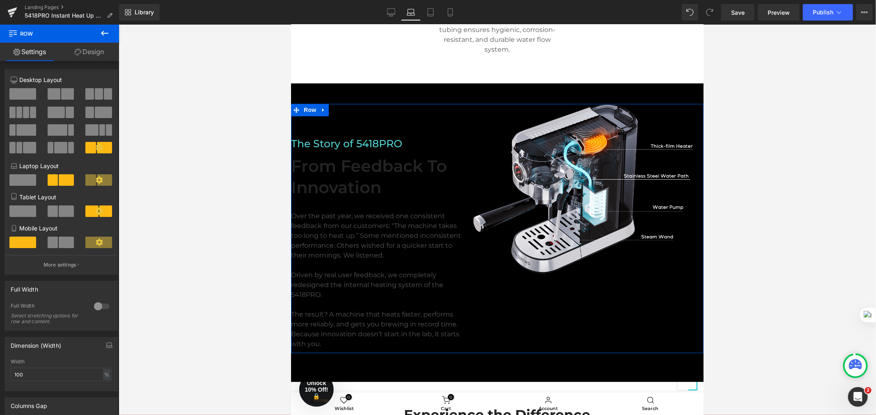
click at [29, 176] on span at bounding box center [22, 179] width 27 height 11
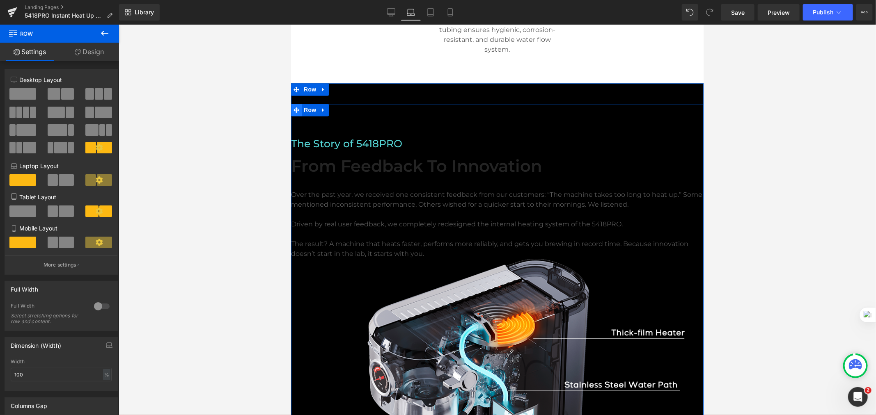
click at [293, 103] on span at bounding box center [295, 109] width 11 height 12
click at [100, 308] on div at bounding box center [102, 306] width 20 height 13
click at [99, 308] on div at bounding box center [102, 306] width 20 height 13
click at [479, 219] on span "Text Block" at bounding box center [492, 224] width 27 height 10
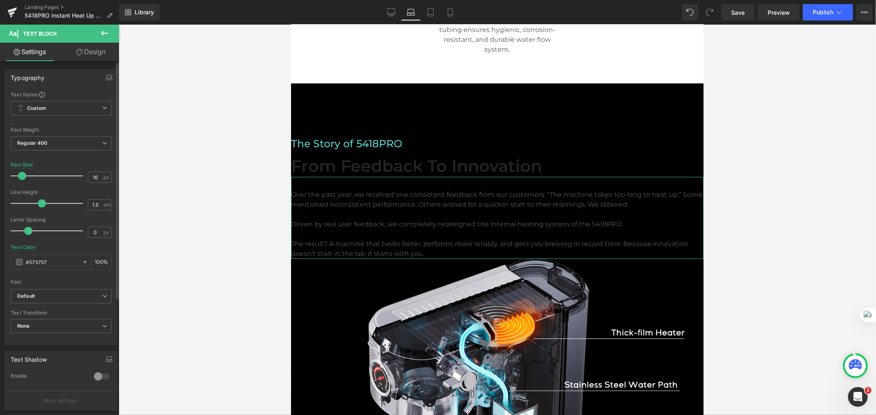
scroll to position [172, 0]
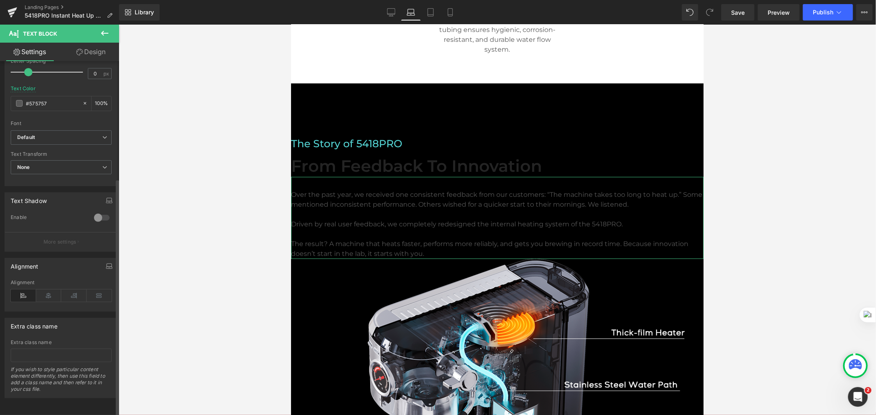
click at [52, 290] on icon at bounding box center [48, 296] width 25 height 12
click at [15, 290] on icon at bounding box center [23, 296] width 25 height 12
click at [473, 138] on span at bounding box center [477, 143] width 9 height 10
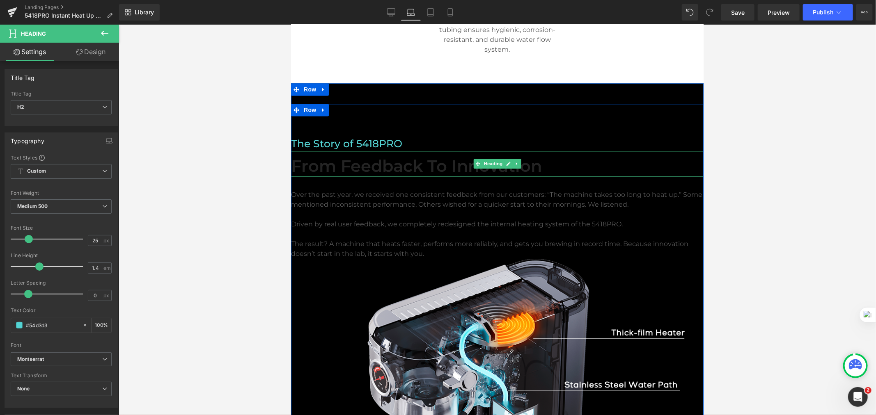
click at [364, 157] on h2 "From Feedback to Innovation" at bounding box center [496, 165] width 412 height 21
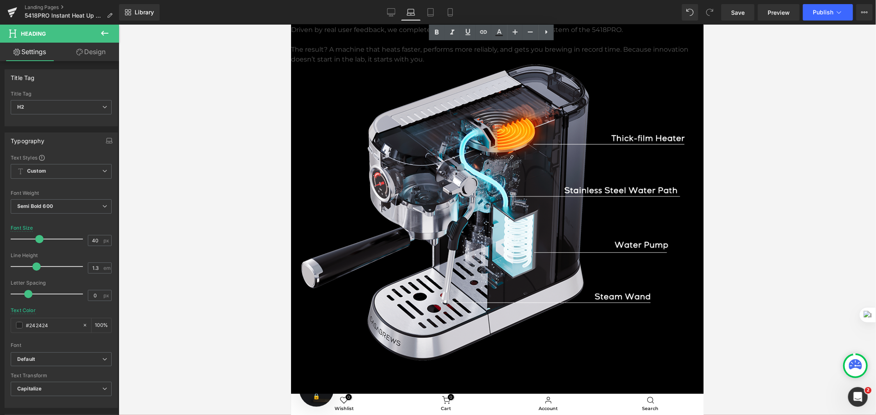
scroll to position [1658, 0]
